Goal: Understand process/instructions: Learn about a topic

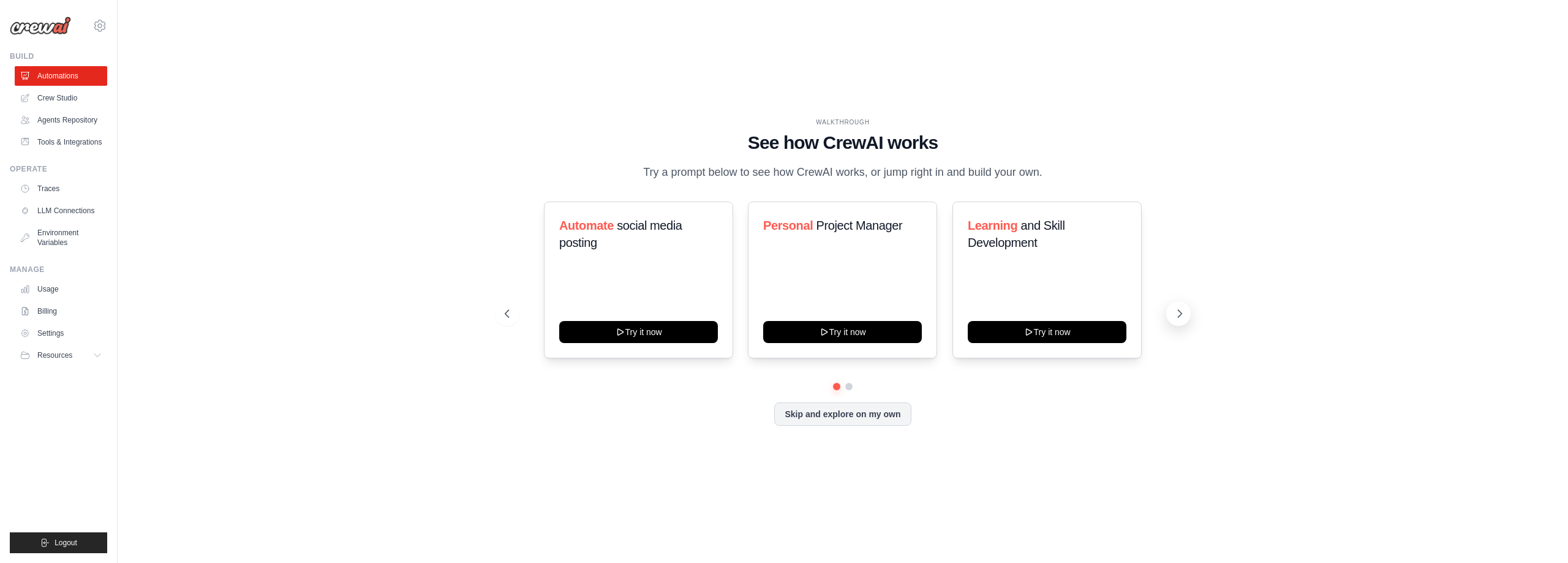
click at [1181, 318] on icon at bounding box center [1180, 314] width 12 height 12
click at [838, 414] on button "Skip and explore on my own" at bounding box center [842, 412] width 137 height 23
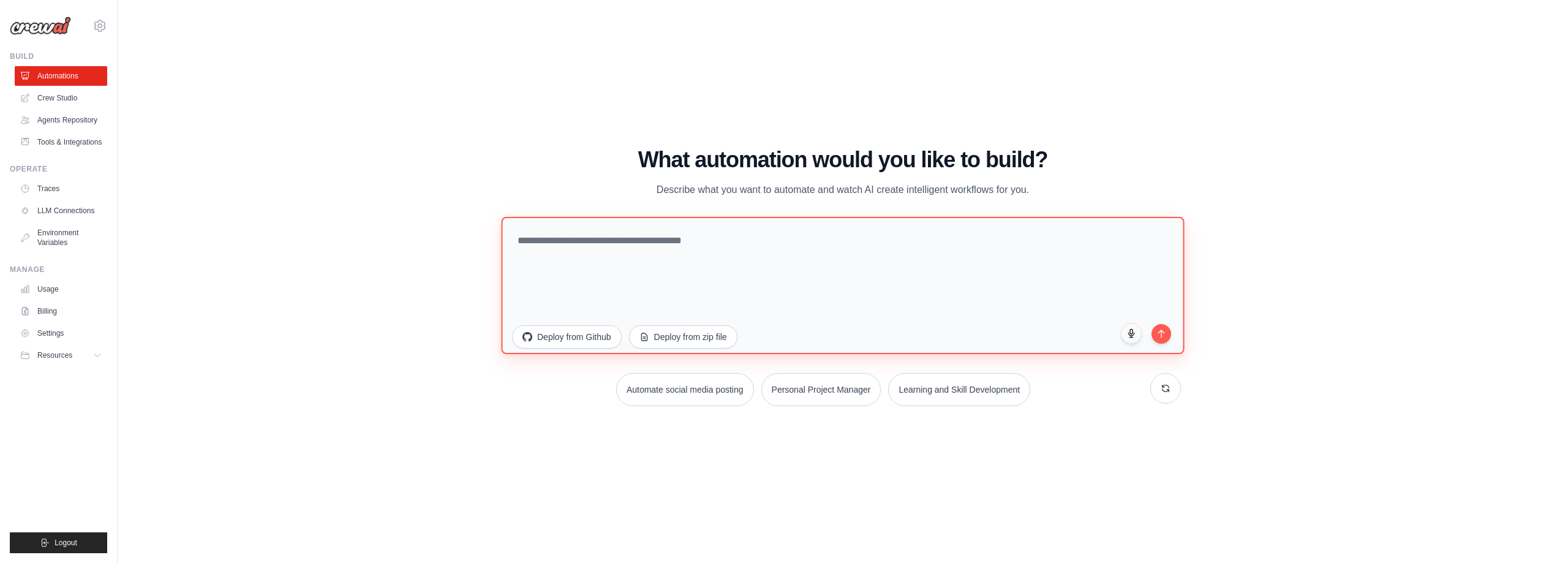
click at [857, 271] on textarea at bounding box center [842, 285] width 683 height 137
type textarea "*"
type textarea "**********"
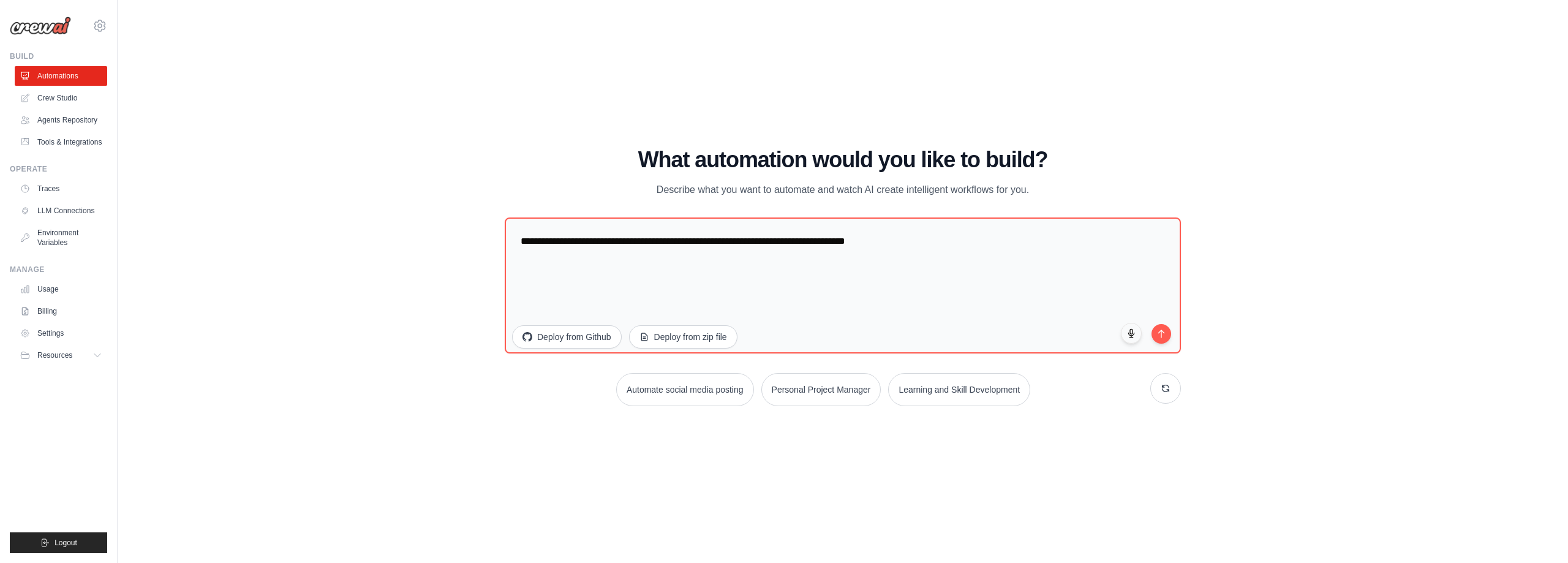
click at [155, 135] on div "WALKTHROUGH See how [PERSON_NAME] works Try a prompt below to see how [PERSON_N…" at bounding box center [843, 281] width 1411 height 538
click at [1392, 289] on div "WALKTHROUGH See how [PERSON_NAME] works Try a prompt below to see how [PERSON_N…" at bounding box center [843, 281] width 1411 height 538
drag, startPoint x: 557, startPoint y: 504, endPoint x: 515, endPoint y: 517, distance: 44.0
click at [557, 503] on div "WALKTHROUGH See how [PERSON_NAME] works Try a prompt below to see how [PERSON_N…" at bounding box center [843, 281] width 1411 height 538
click at [268, 384] on div "WALKTHROUGH See how [PERSON_NAME] works Try a prompt below to see how [PERSON_N…" at bounding box center [843, 281] width 1411 height 538
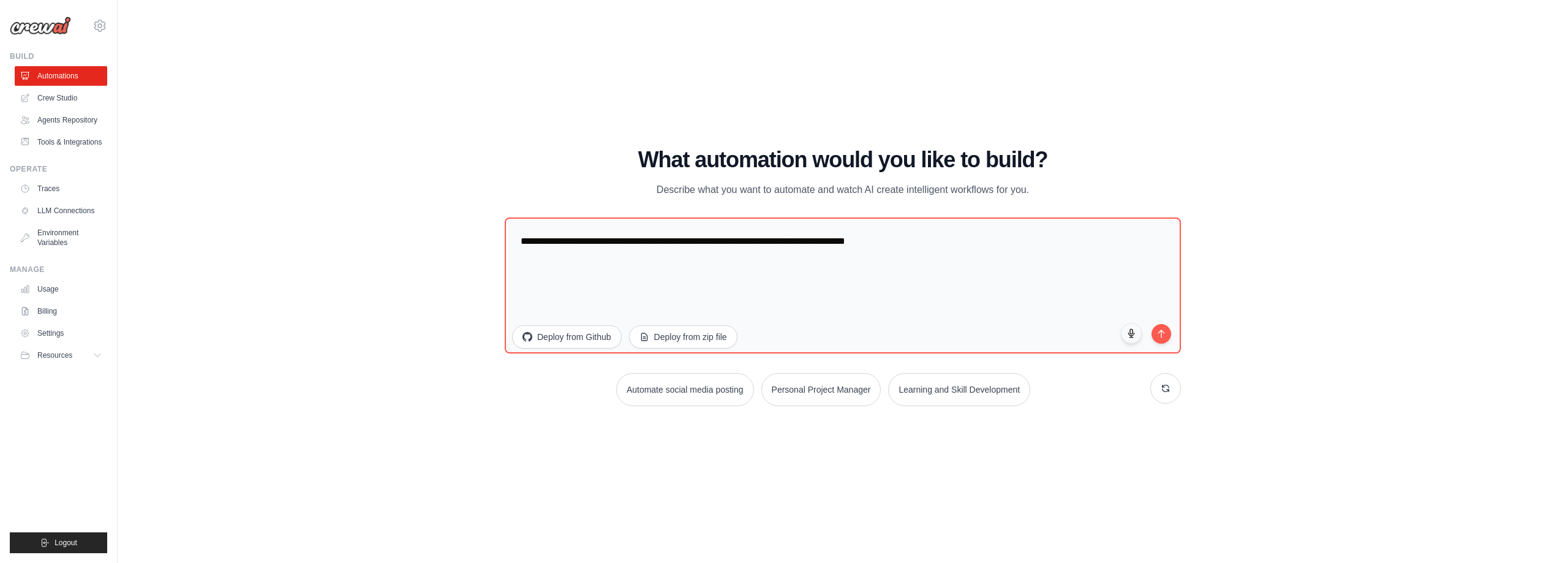
click at [1360, 186] on div "WALKTHROUGH See how [PERSON_NAME] works Try a prompt below to see how [PERSON_N…" at bounding box center [843, 281] width 1411 height 538
drag, startPoint x: 1354, startPoint y: 129, endPoint x: 1333, endPoint y: 152, distance: 31.1
click at [1354, 129] on div "WALKTHROUGH See how [PERSON_NAME] works Try a prompt below to see how [PERSON_N…" at bounding box center [843, 281] width 1411 height 538
click at [387, 337] on div "WALKTHROUGH See how [PERSON_NAME] works Try a prompt below to see how [PERSON_N…" at bounding box center [843, 281] width 1411 height 538
click at [435, 475] on div "WALKTHROUGH See how [PERSON_NAME] works Try a prompt below to see how [PERSON_N…" at bounding box center [843, 281] width 1411 height 538
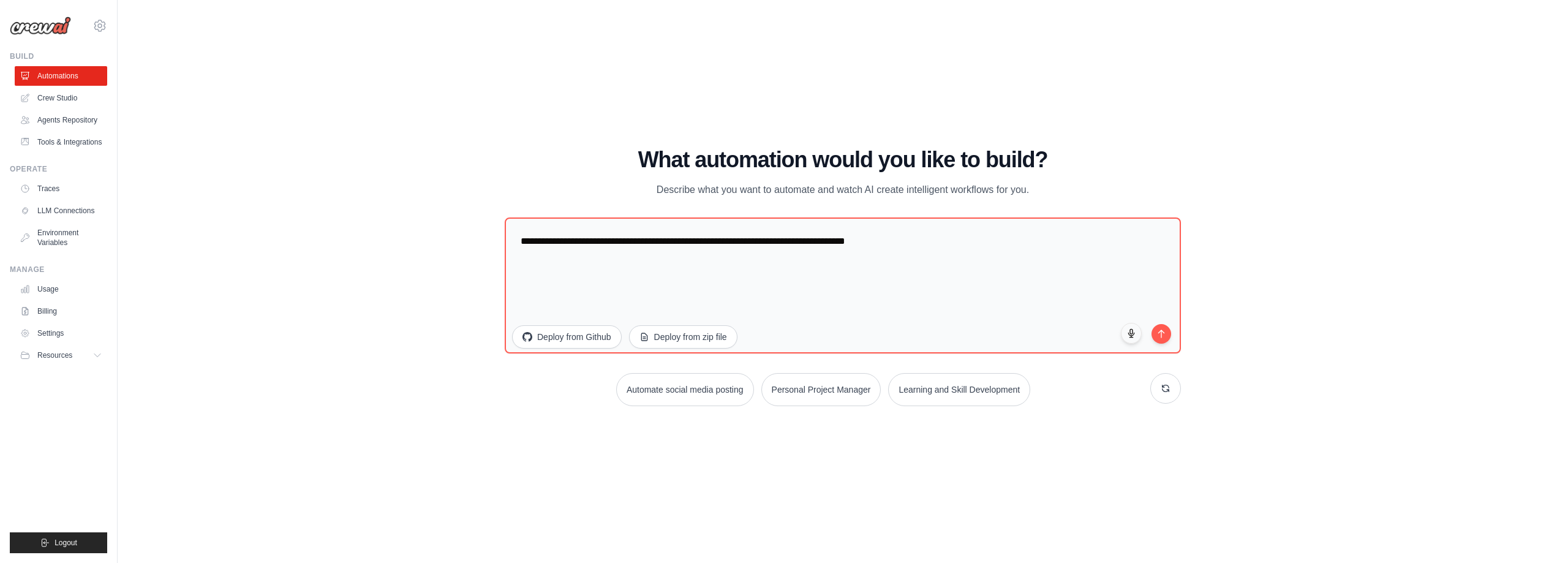
click at [594, 455] on div "WALKTHROUGH See how [PERSON_NAME] works Try a prompt below to see how [PERSON_N…" at bounding box center [843, 281] width 1411 height 538
drag, startPoint x: 161, startPoint y: 164, endPoint x: 158, endPoint y: 152, distance: 12.4
click at [161, 163] on div "WALKTHROUGH See how [PERSON_NAME] works Try a prompt below to see how [PERSON_N…" at bounding box center [843, 281] width 1411 height 538
